Goal: Complete application form

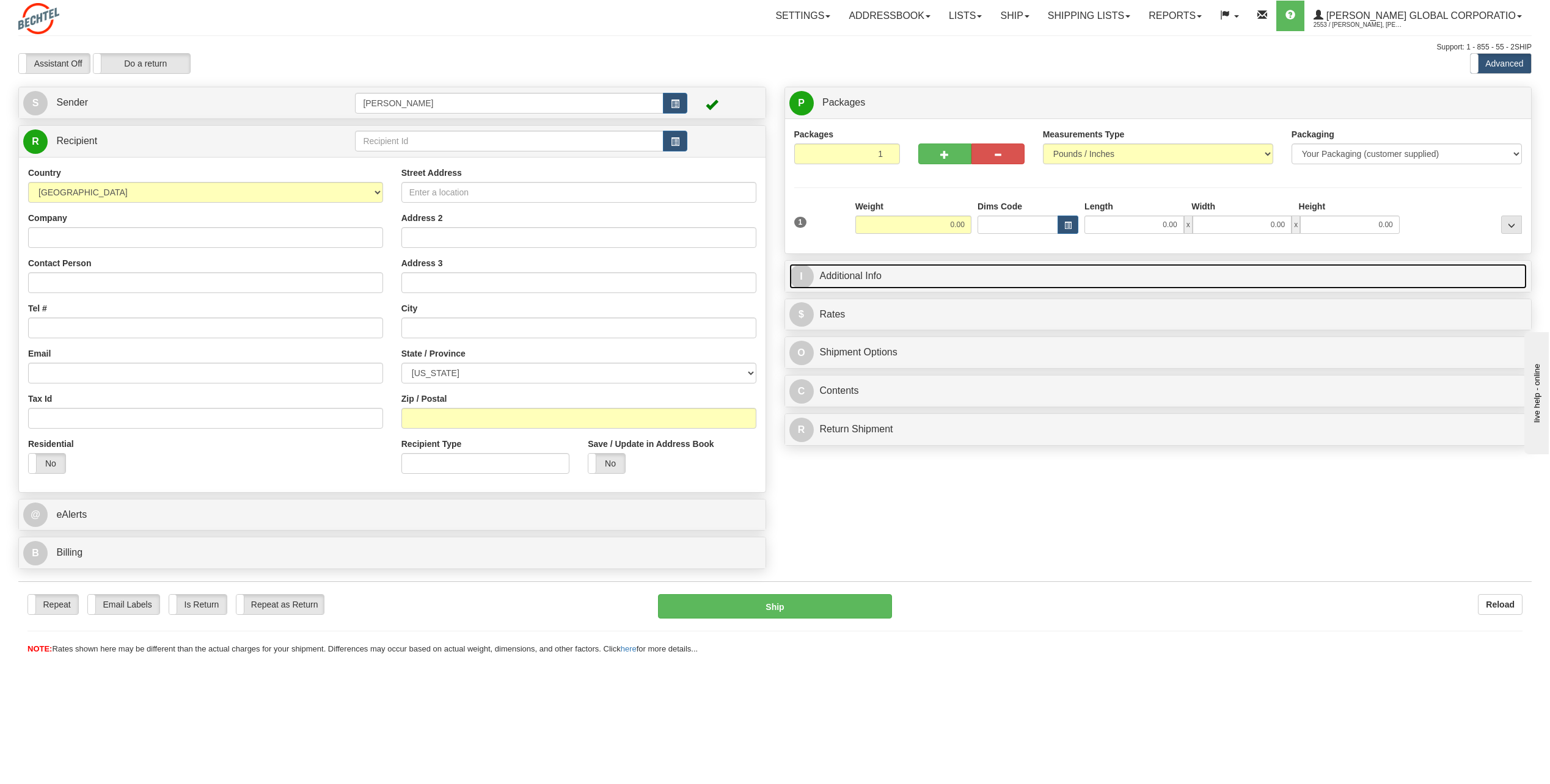
drag, startPoint x: 789, startPoint y: 266, endPoint x: 794, endPoint y: 261, distance: 7.1
click at [790, 266] on link "I Additional Info" at bounding box center [1158, 276] width 738 height 25
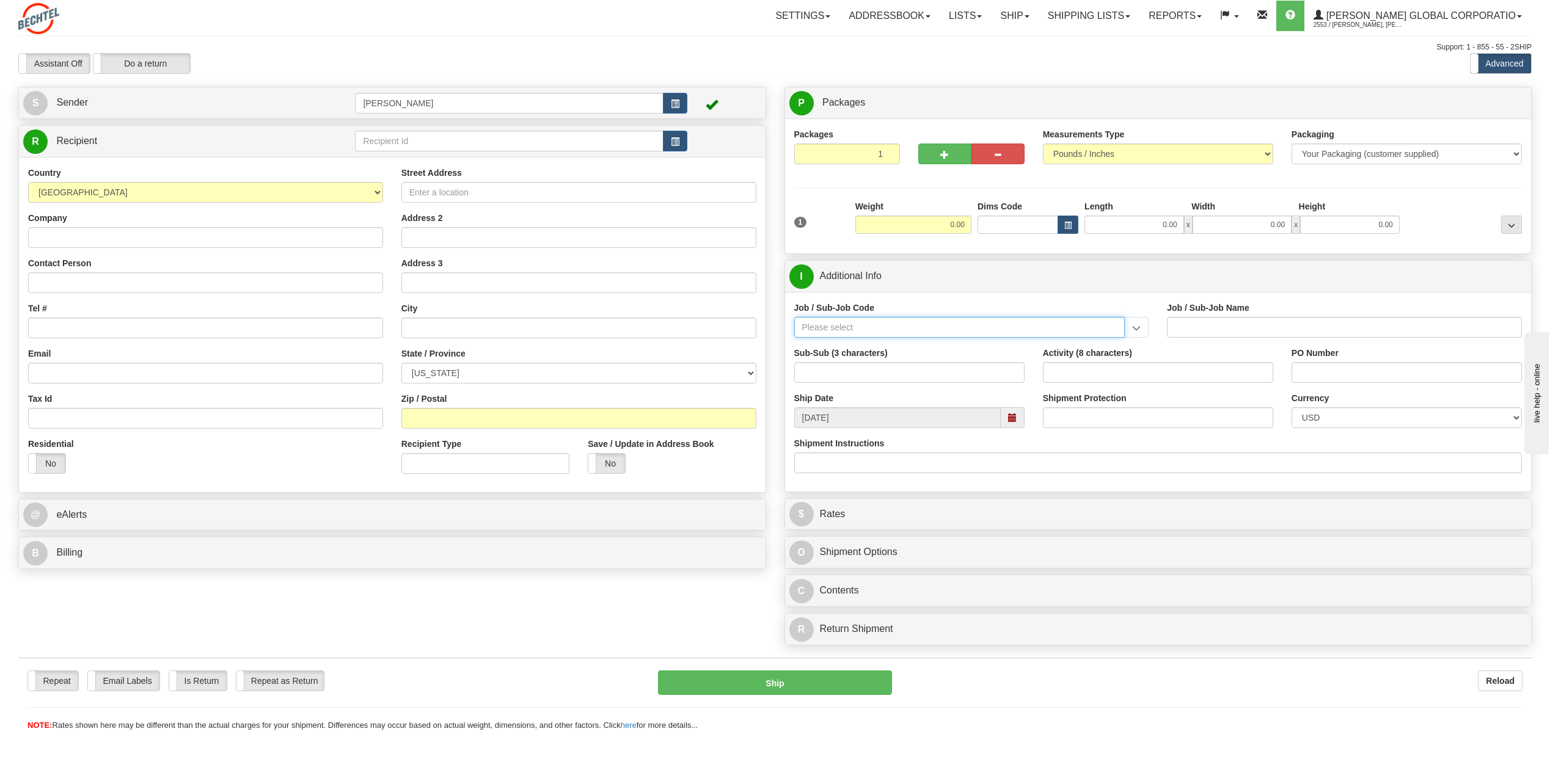
click at [836, 322] on input "Job / Sub-Job Code" at bounding box center [960, 327] width 331 height 21
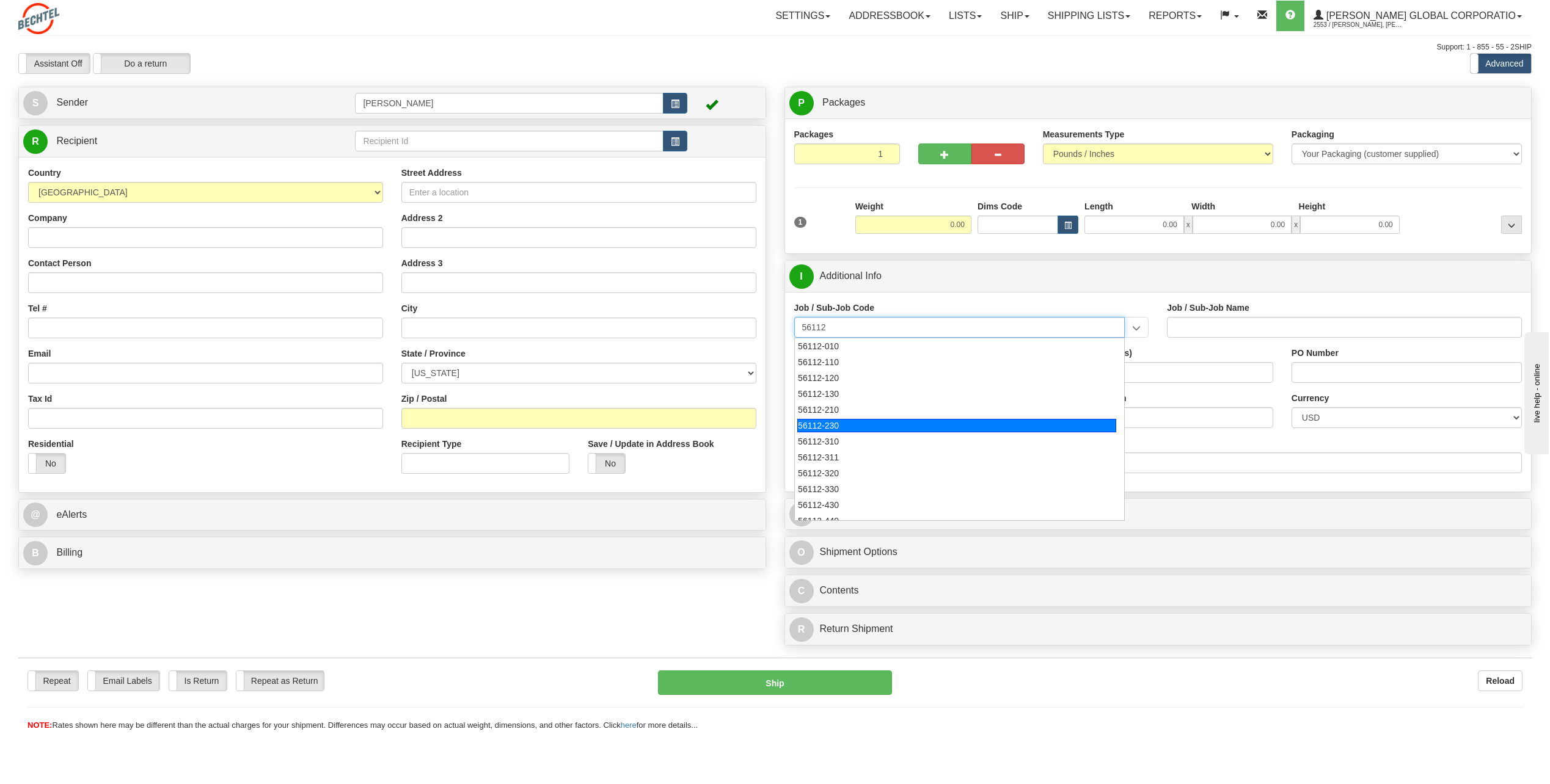
click at [836, 420] on div "56112-230" at bounding box center [956, 425] width 319 height 14
type input "56112-230"
type input "CITY WEST - TIER 2 - DEPRECIATION/AMORTIZATION ON"
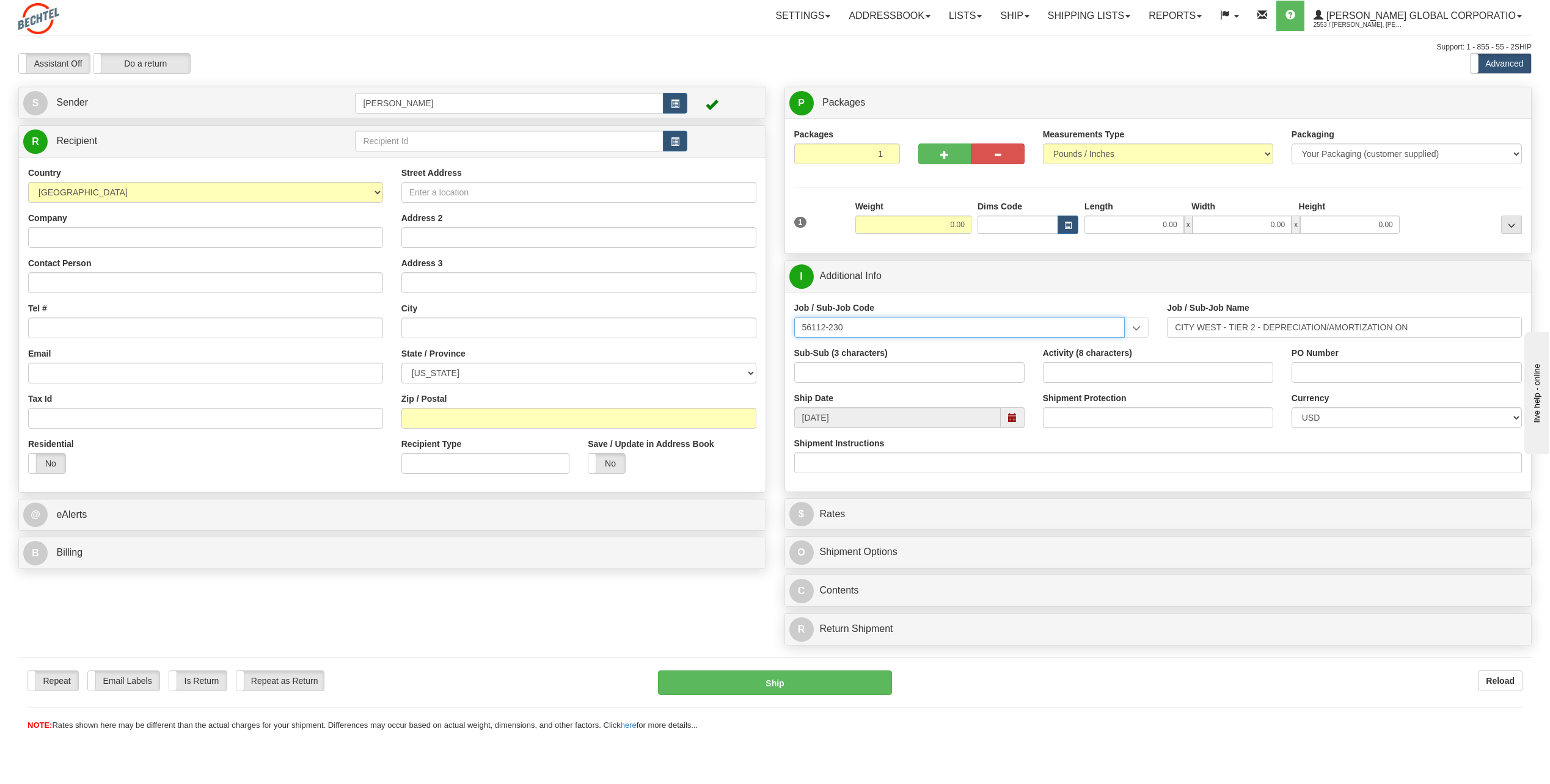
click at [870, 321] on input "56112-230" at bounding box center [960, 327] width 331 height 21
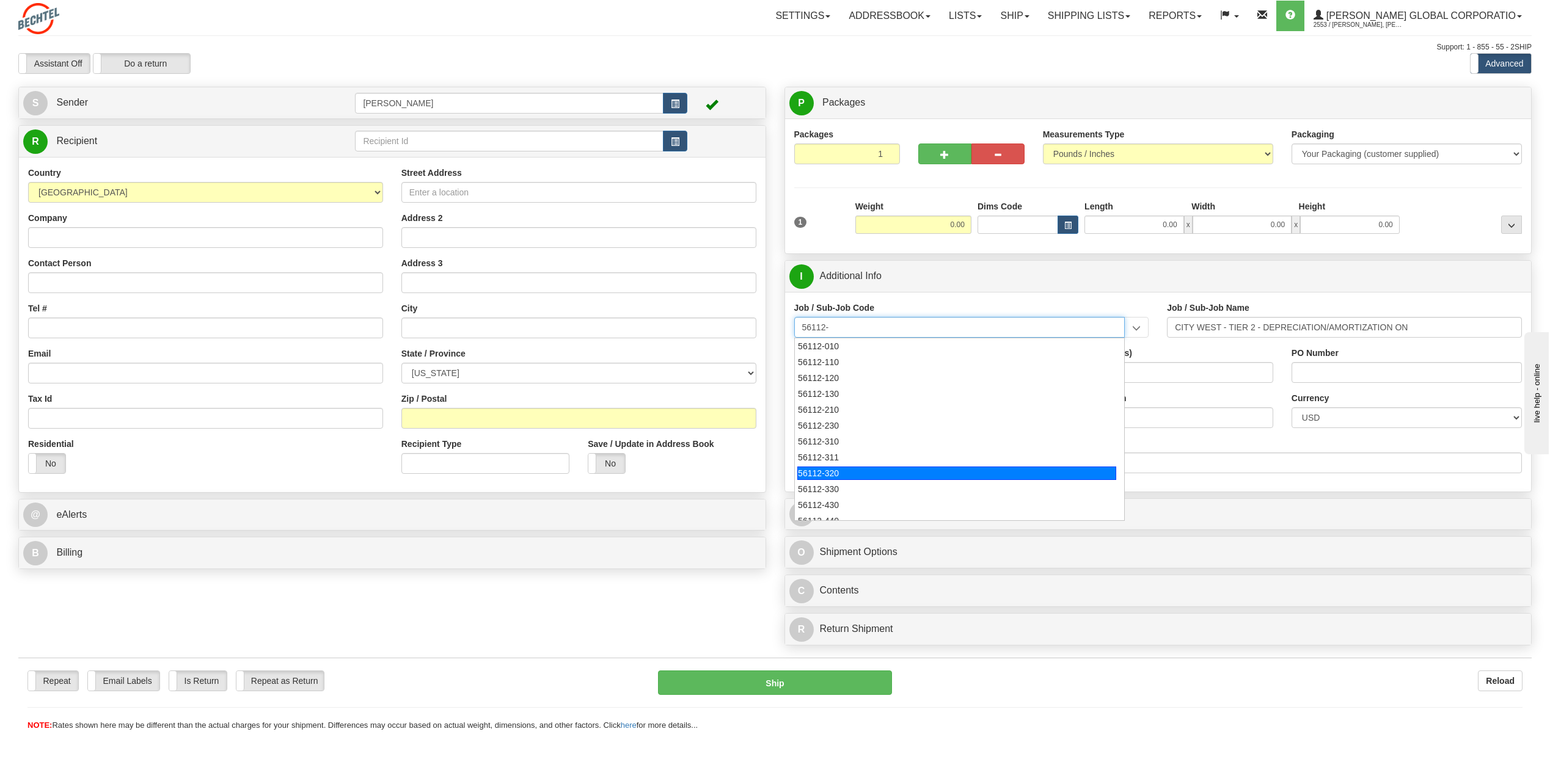
click at [833, 470] on div "56112-320" at bounding box center [956, 473] width 319 height 14
type input "56112-320"
type input "CITY WEST - TIER 3 - OFFICE SERVICES VENDORS"
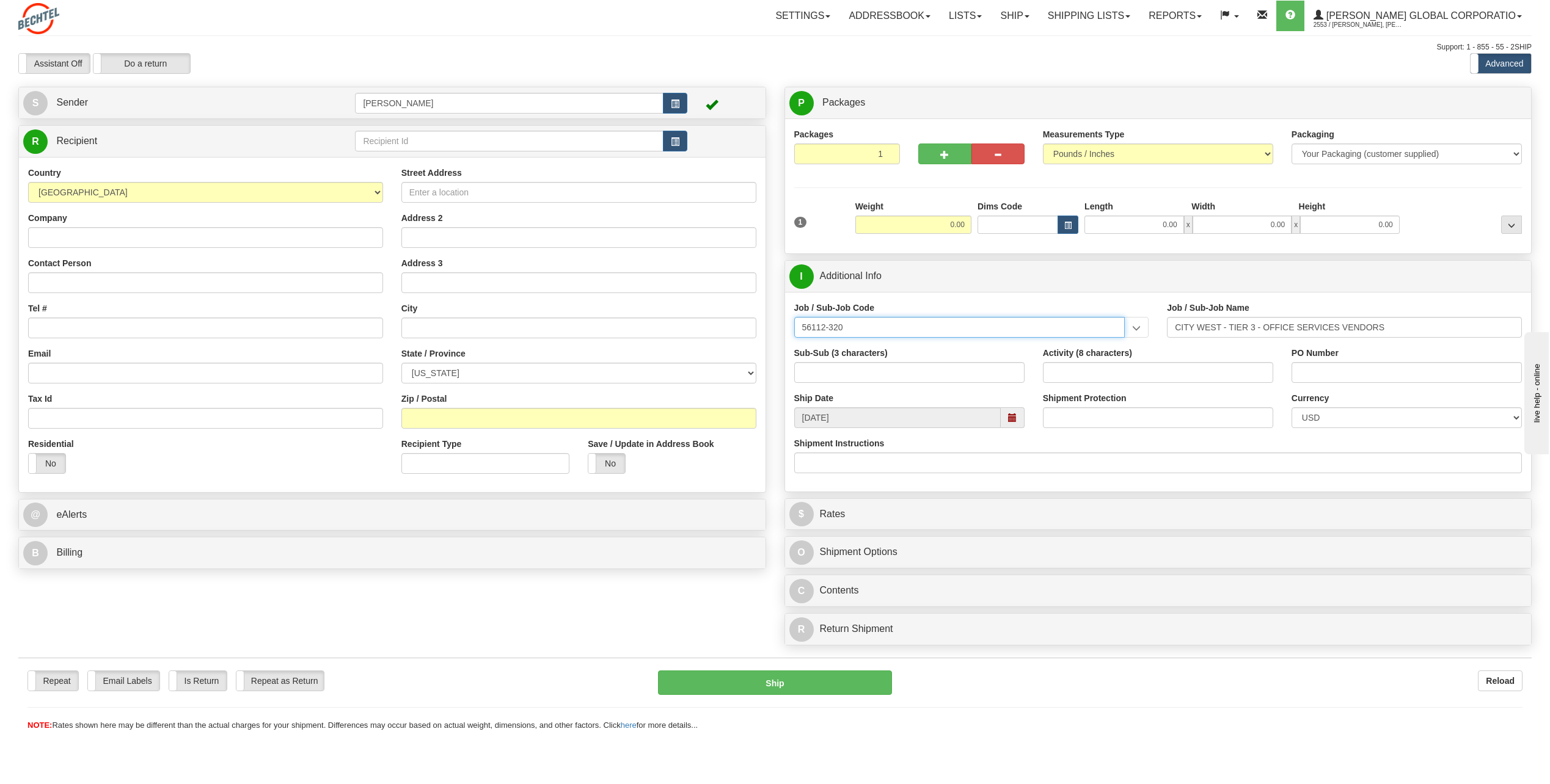
click at [940, 335] on input "56112-320" at bounding box center [960, 327] width 331 height 21
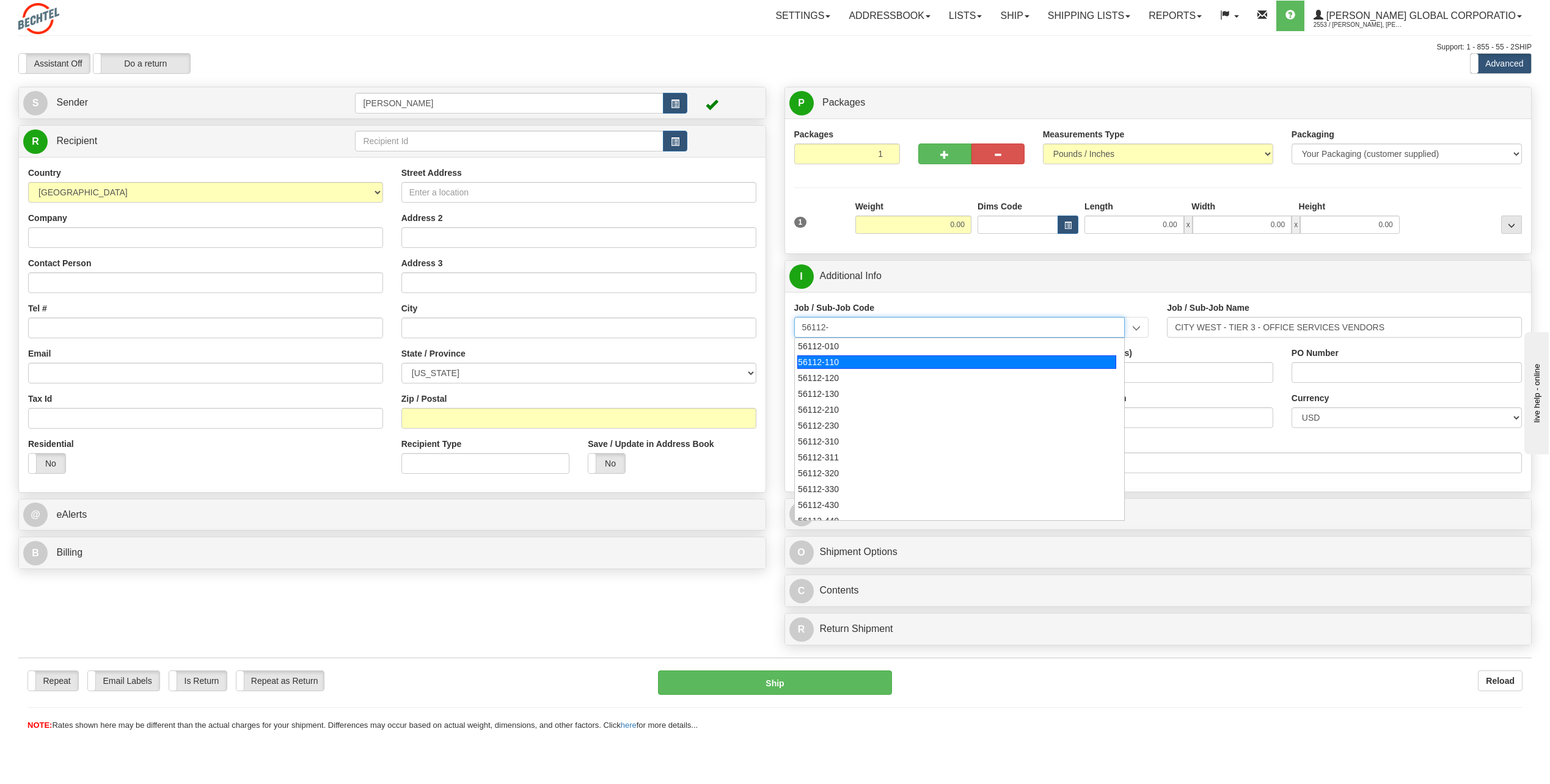
click at [834, 365] on div "56112-110" at bounding box center [956, 362] width 319 height 14
type input "56112-110"
type input "CITY WEST - TIER 1 - BASE RENT/LEASE"
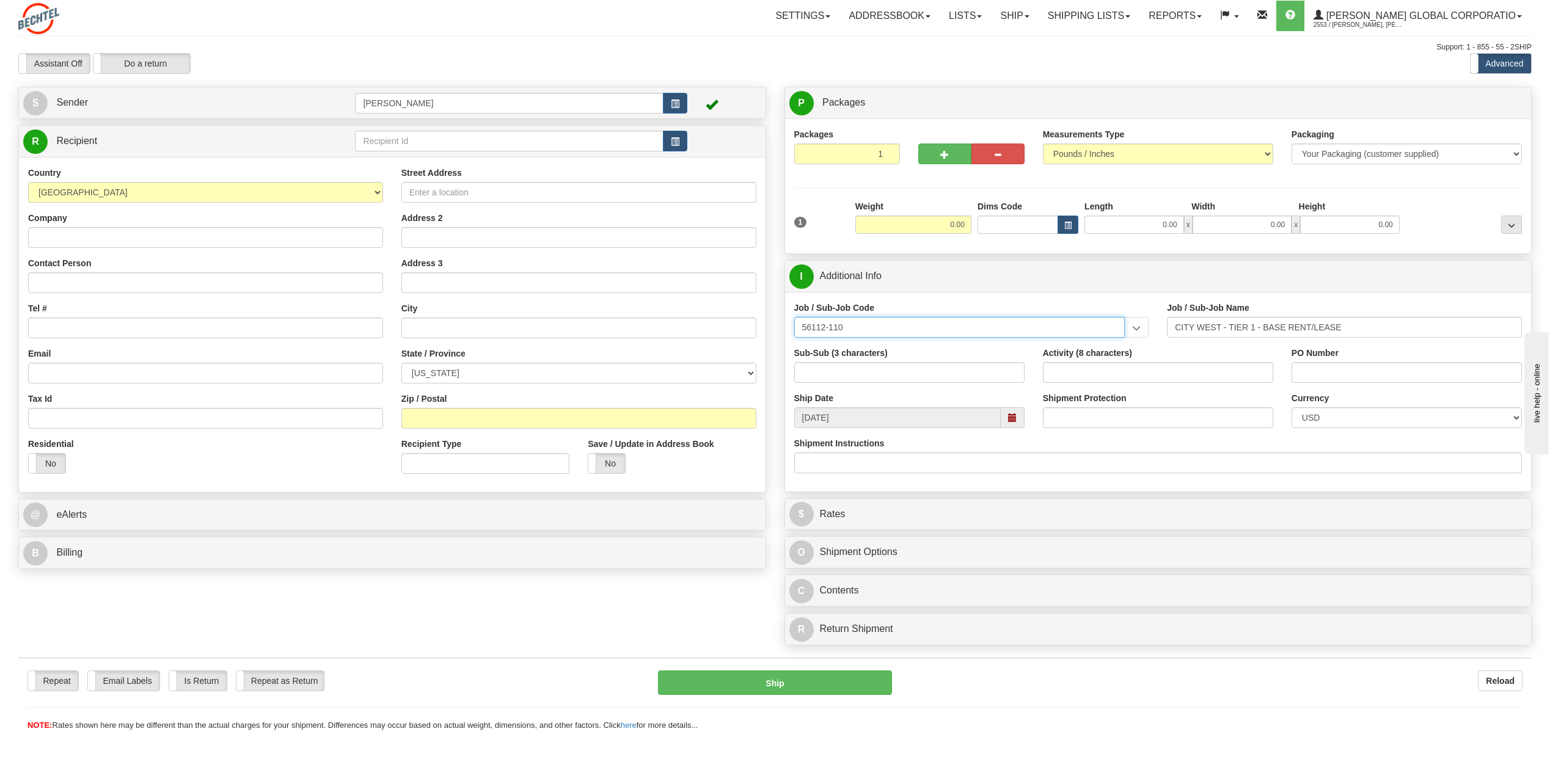
click at [874, 327] on input "56112-110" at bounding box center [960, 327] width 331 height 21
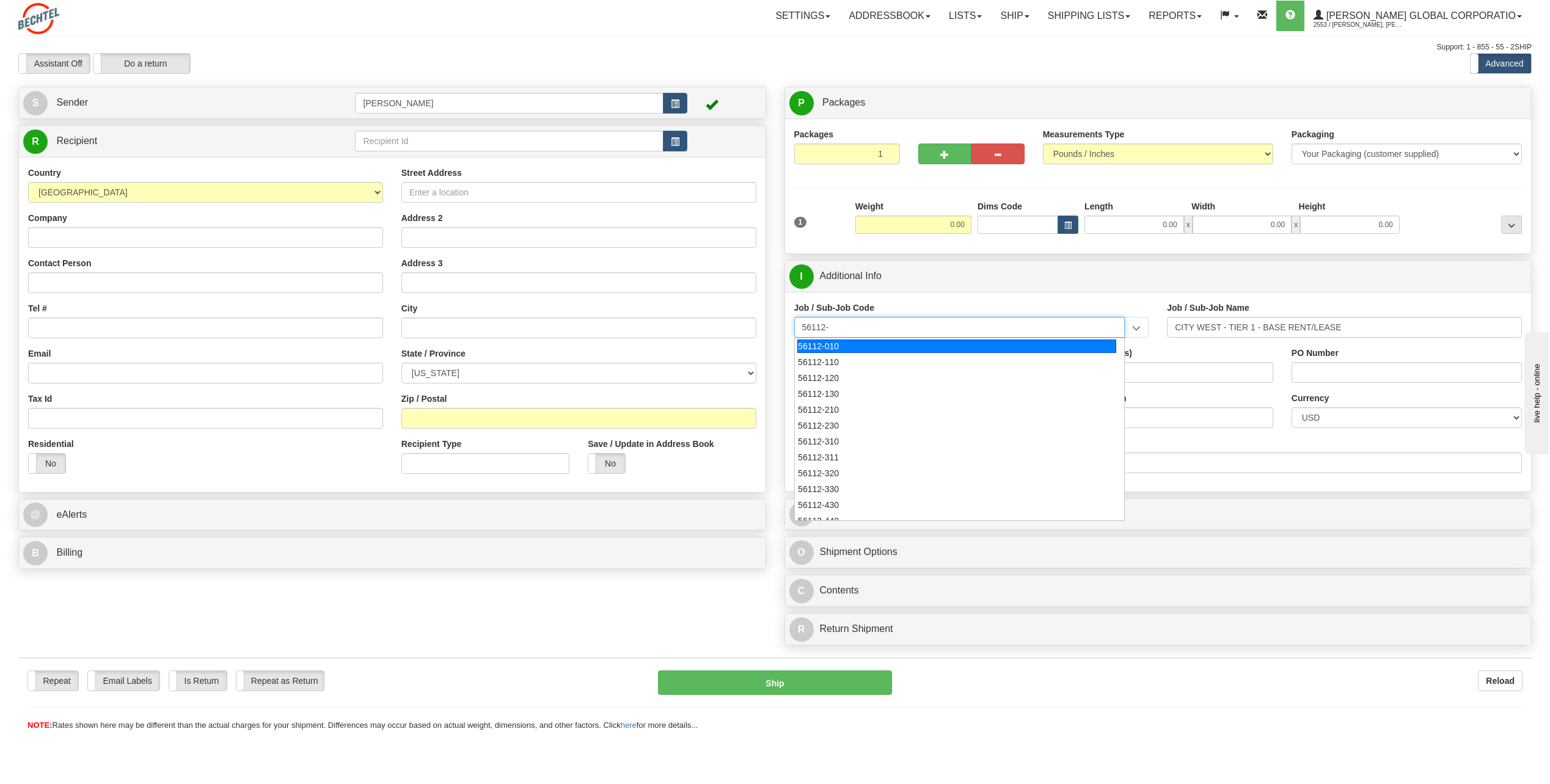
drag, startPoint x: 848, startPoint y: 330, endPoint x: 842, endPoint y: 333, distance: 6.7
click at [849, 332] on input "56112-" at bounding box center [960, 327] width 331 height 21
type input "5"
